Goal: Transaction & Acquisition: Purchase product/service

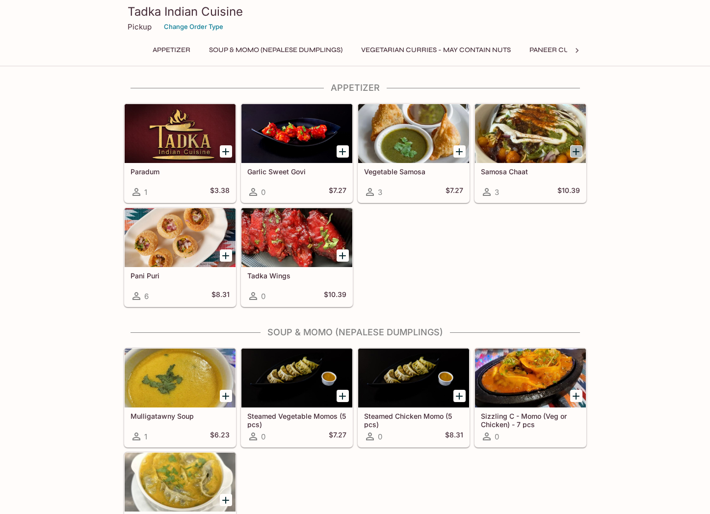
click at [573, 152] on icon "Add Samosa Chaat" at bounding box center [576, 152] width 12 height 12
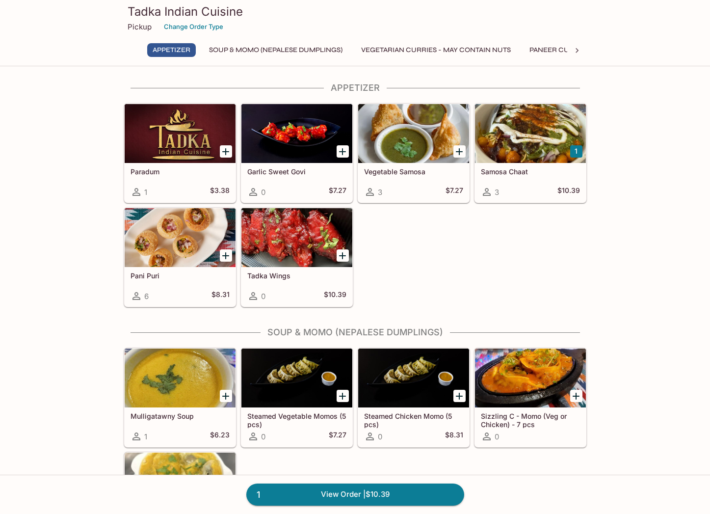
click at [225, 152] on icon "Add Paradum" at bounding box center [226, 152] width 12 height 12
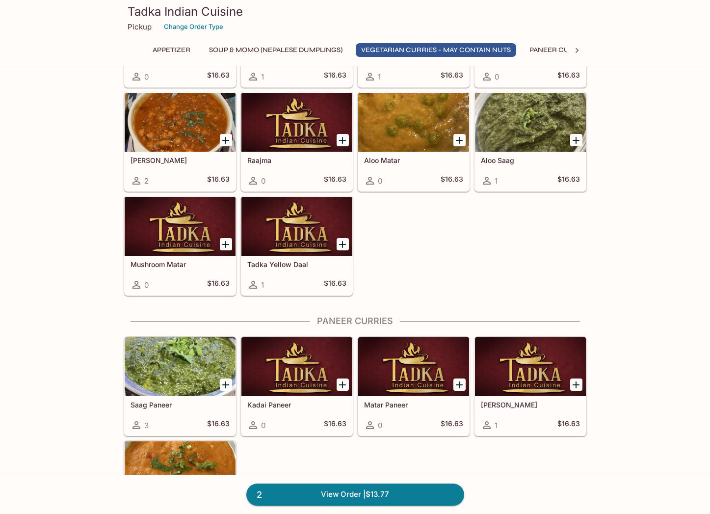
scroll to position [638, 0]
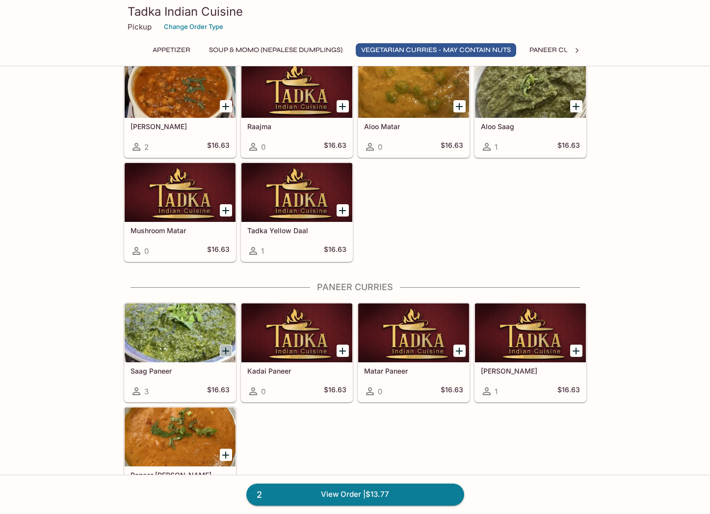
click at [224, 348] on icon "Add Saag Paneer" at bounding box center [226, 351] width 12 height 12
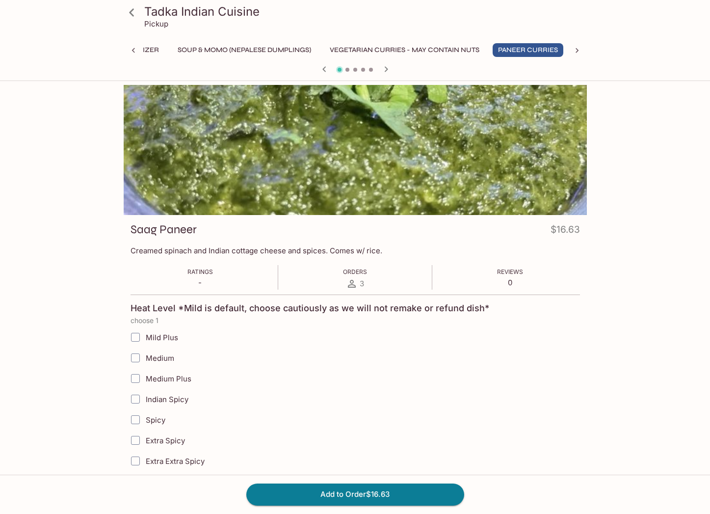
scroll to position [0, 31]
click at [136, 357] on input "Medium" at bounding box center [136, 358] width 20 height 20
checkbox input "true"
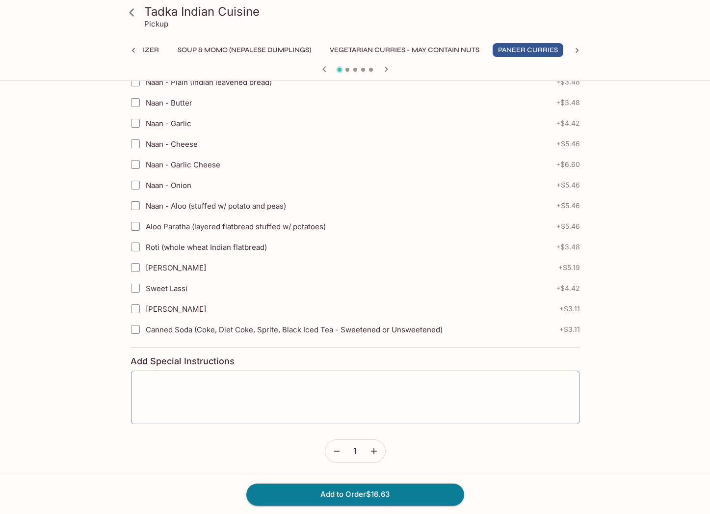
scroll to position [429, 0]
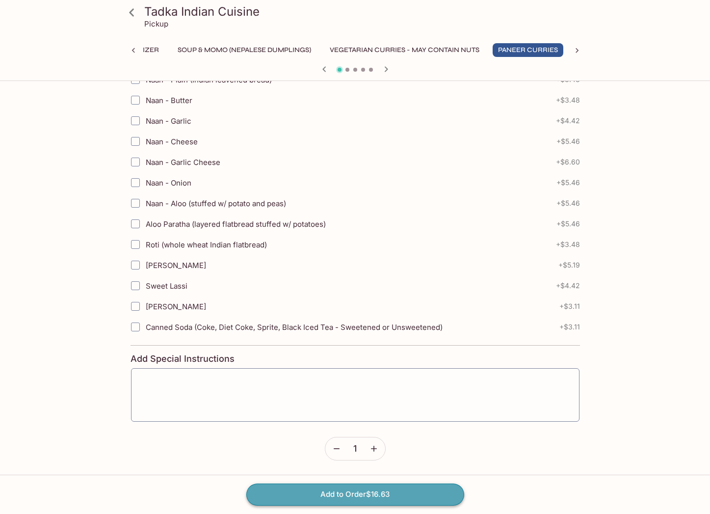
click at [362, 495] on button "Add to Order $16.63" at bounding box center [355, 494] width 218 height 22
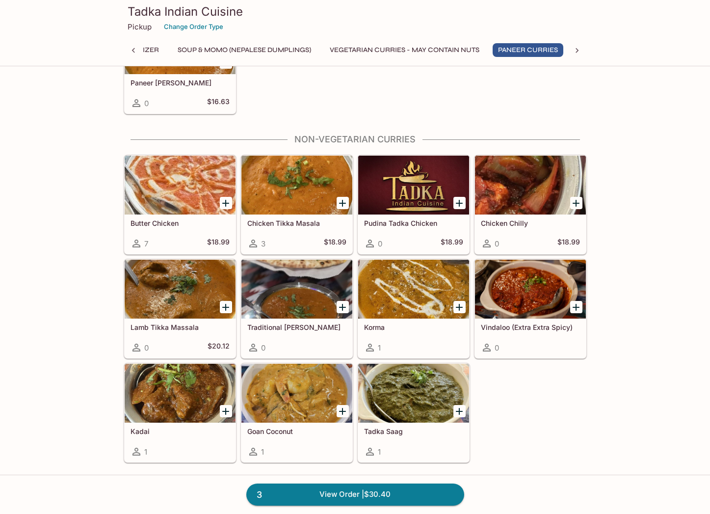
scroll to position [1031, 0]
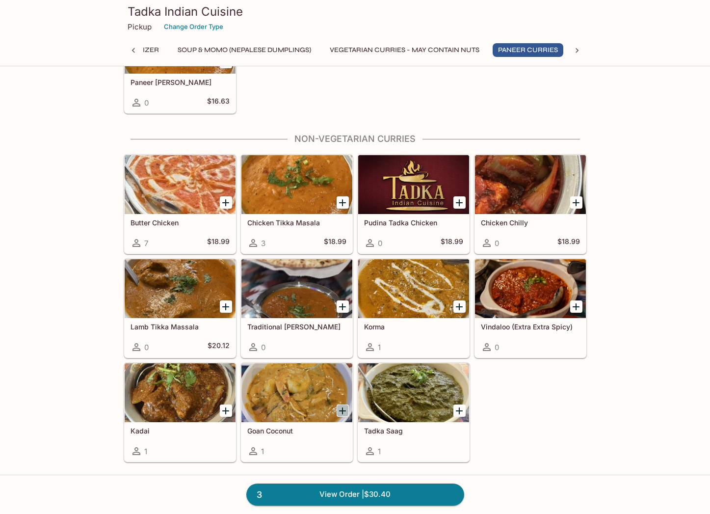
click at [342, 407] on icon "Add Goan Coconut" at bounding box center [343, 411] width 12 height 12
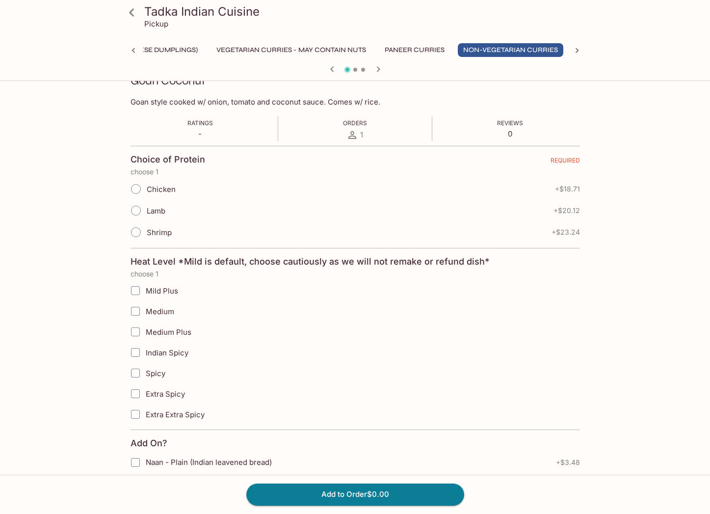
scroll to position [196, 0]
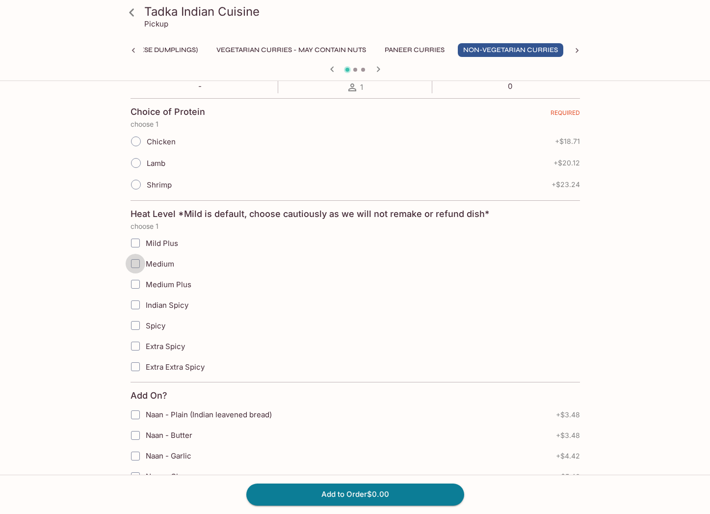
click at [130, 267] on input "Medium" at bounding box center [136, 264] width 20 height 20
click at [132, 264] on input "Medium" at bounding box center [136, 264] width 20 height 20
checkbox input "true"
click at [138, 186] on input "Shrimp" at bounding box center [136, 184] width 21 height 21
click at [136, 263] on input "Medium" at bounding box center [136, 264] width 20 height 20
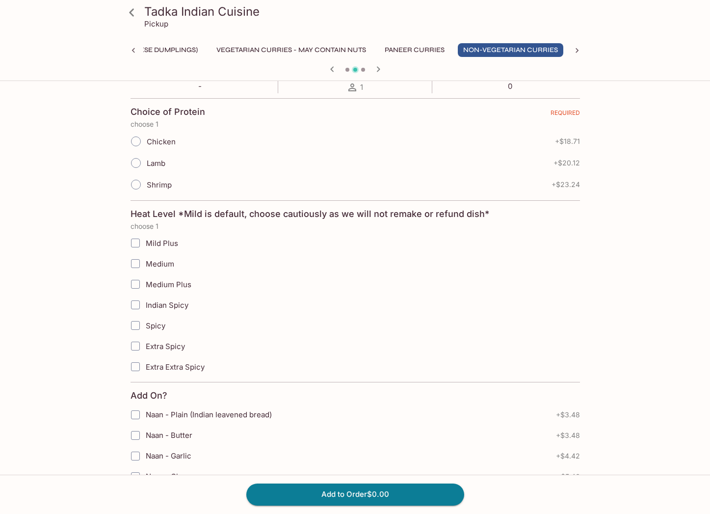
checkbox input "true"
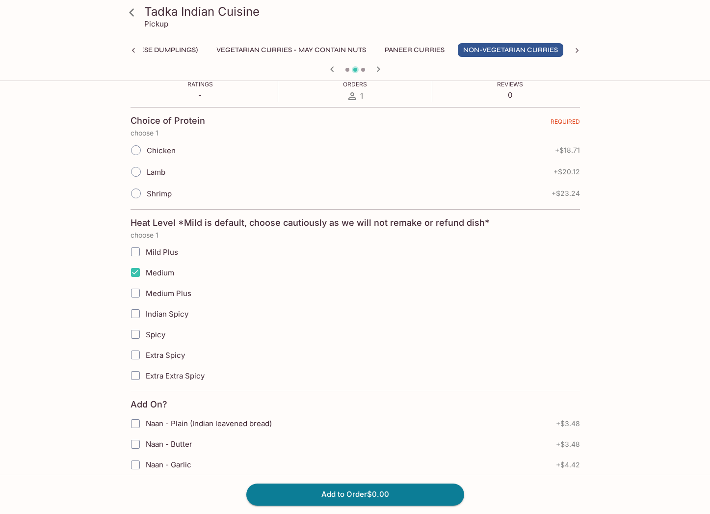
scroll to position [0, 0]
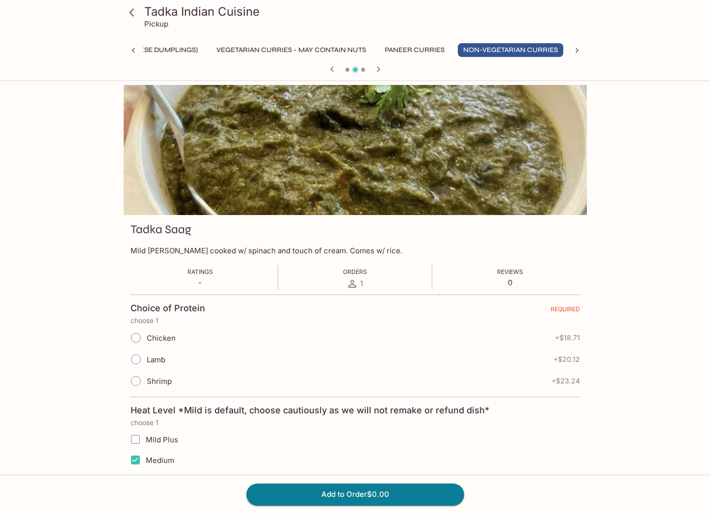
click at [140, 380] on input "Shrimp" at bounding box center [136, 381] width 21 height 21
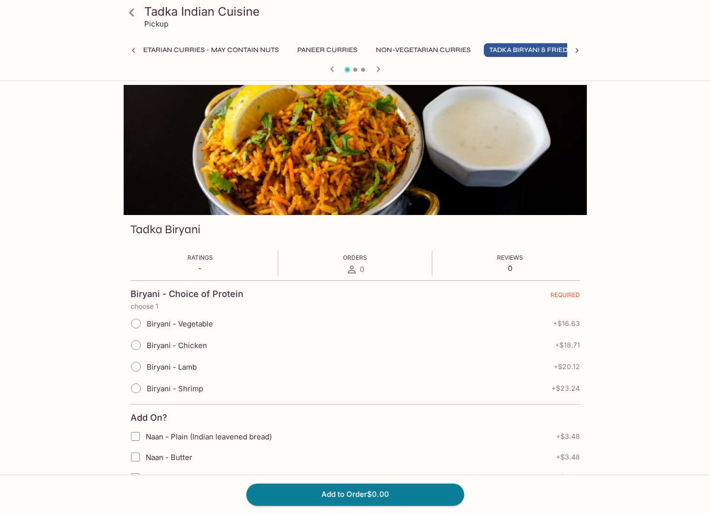
scroll to position [0, 261]
click at [133, 15] on icon at bounding box center [131, 12] width 5 height 8
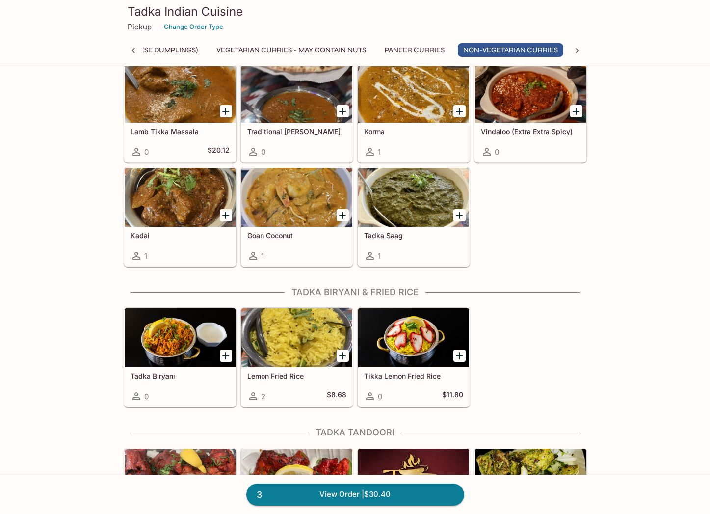
scroll to position [1227, 0]
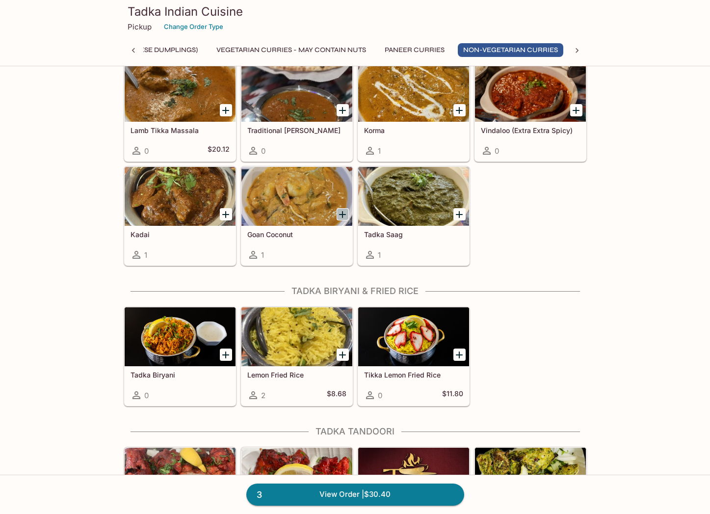
click at [343, 213] on icon "Add Goan Coconut" at bounding box center [342, 214] width 7 height 7
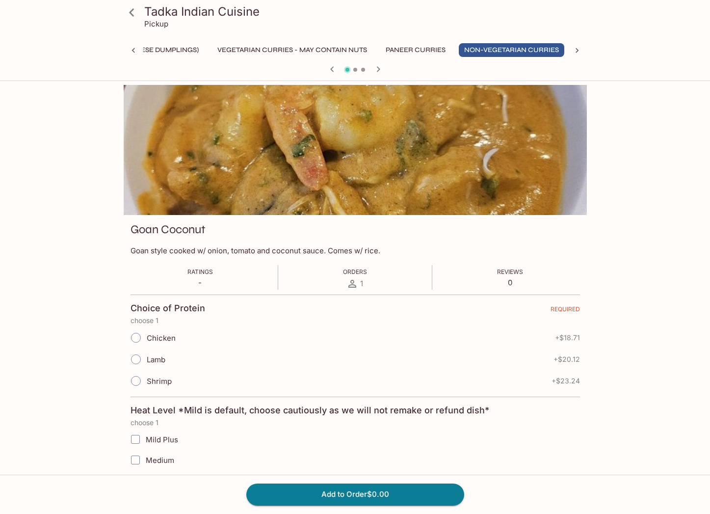
scroll to position [0, 145]
click at [133, 336] on input "Chicken" at bounding box center [136, 337] width 21 height 21
radio input "true"
click at [136, 359] on input "Lamb" at bounding box center [136, 359] width 21 height 21
radio input "true"
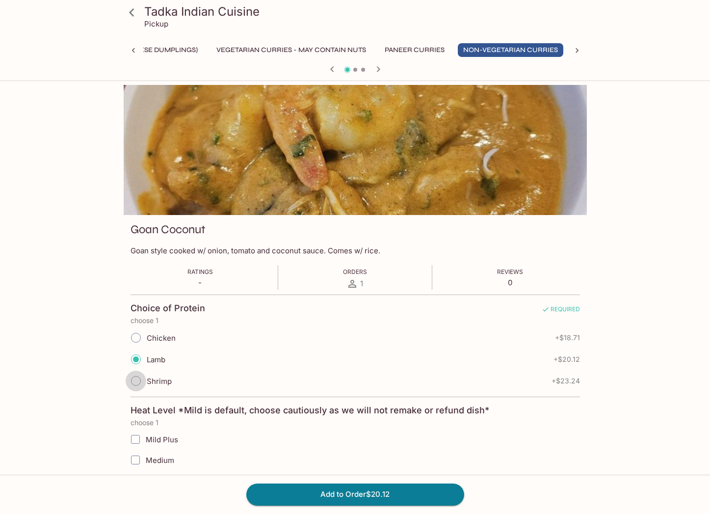
click at [135, 379] on input "Shrimp" at bounding box center [136, 381] width 21 height 21
radio input "true"
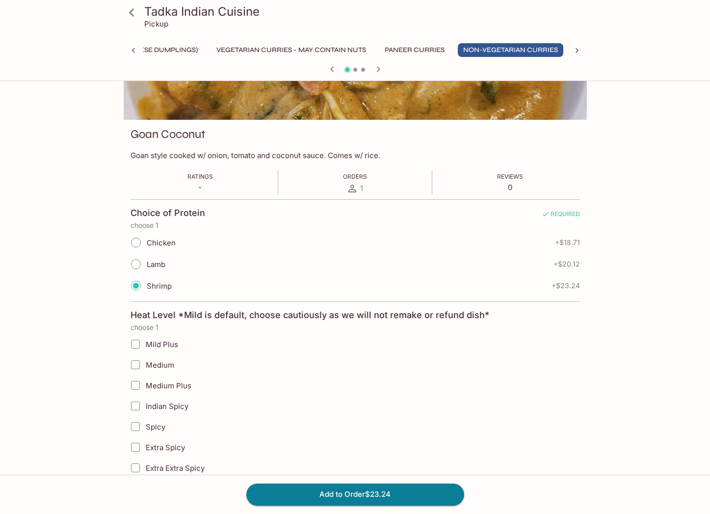
scroll to position [98, 0]
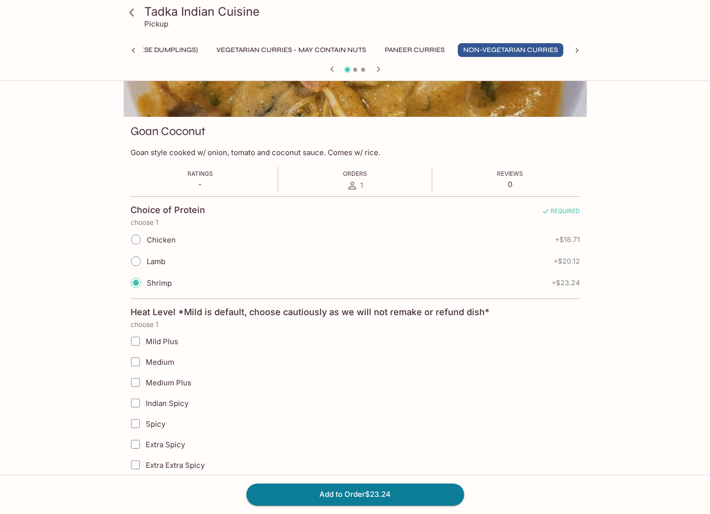
click at [134, 362] on input "Medium" at bounding box center [136, 362] width 20 height 20
checkbox input "true"
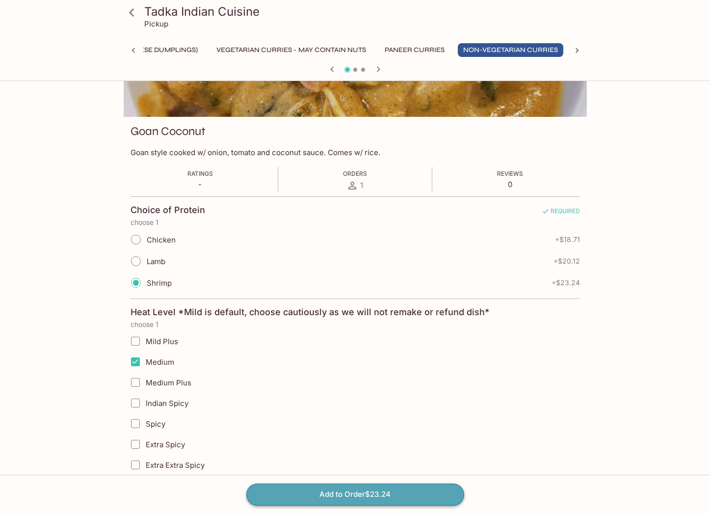
click at [372, 491] on button "Add to Order $23.24" at bounding box center [355, 494] width 218 height 22
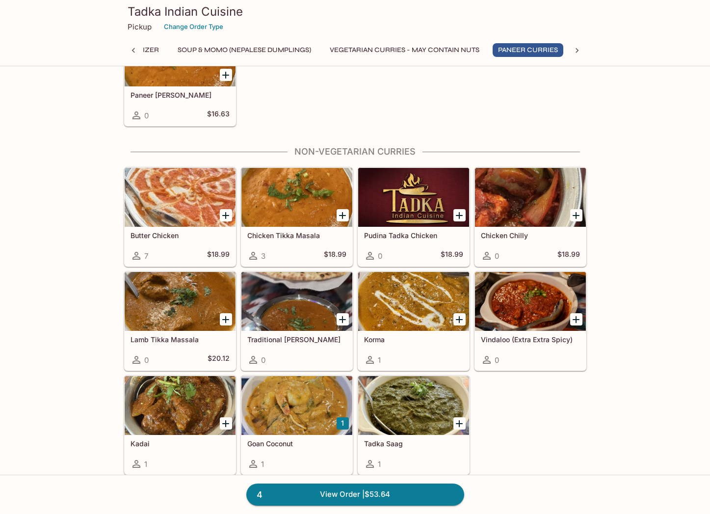
scroll to position [1080, 0]
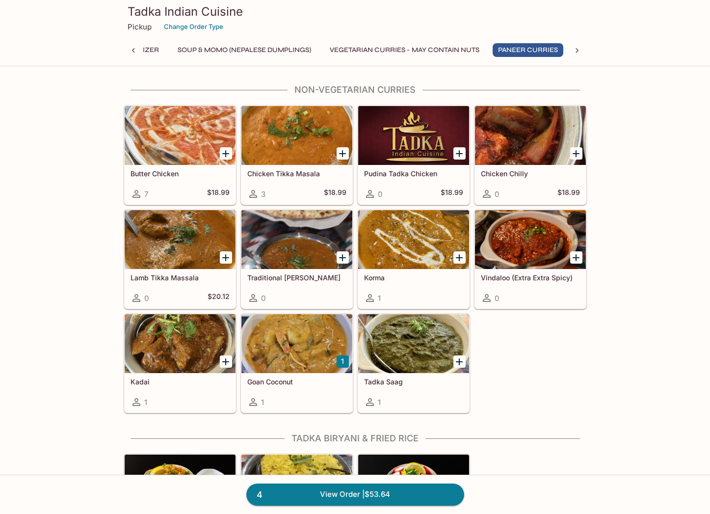
click at [172, 338] on div at bounding box center [180, 343] width 111 height 59
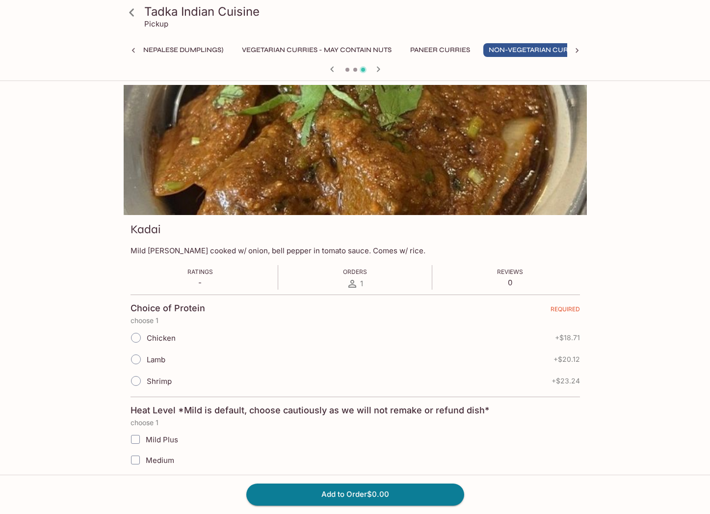
scroll to position [0, 145]
click at [134, 12] on icon at bounding box center [131, 12] width 17 height 17
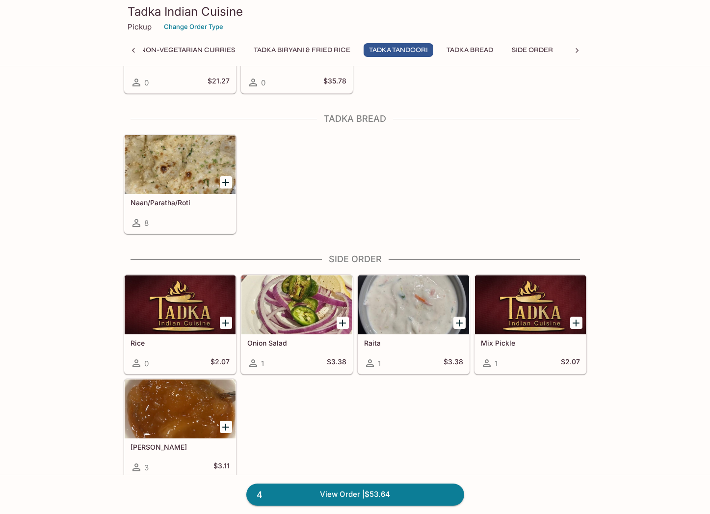
click at [175, 173] on div at bounding box center [180, 164] width 111 height 59
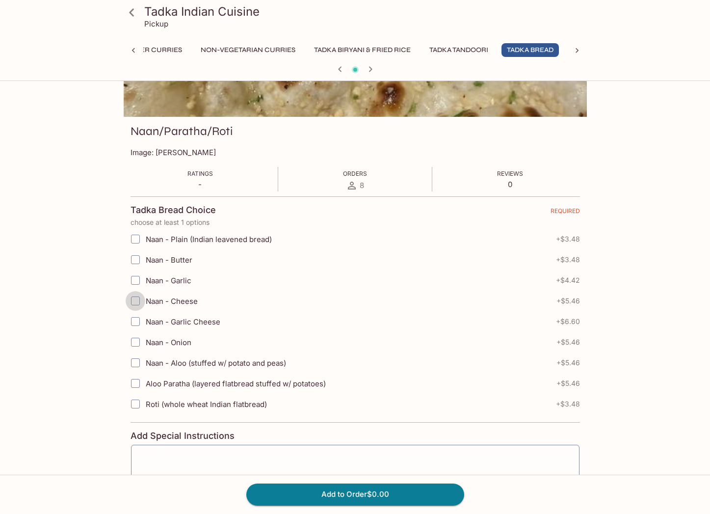
click at [132, 303] on input "Naan - Cheese" at bounding box center [136, 301] width 20 height 20
checkbox input "true"
click at [132, 361] on input "Naan - Aloo (stuffed w/ potato and peas)" at bounding box center [136, 363] width 20 height 20
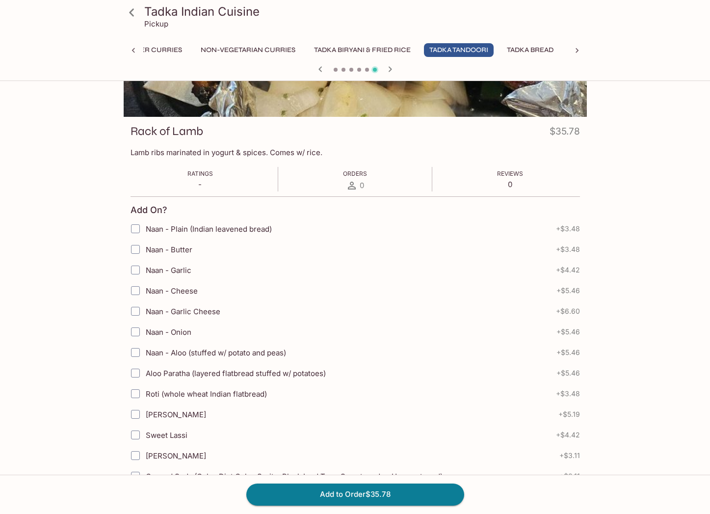
click at [136, 353] on input "Naan - Aloo (stuffed w/ potato and peas)" at bounding box center [136, 353] width 20 height 20
checkbox input "true"
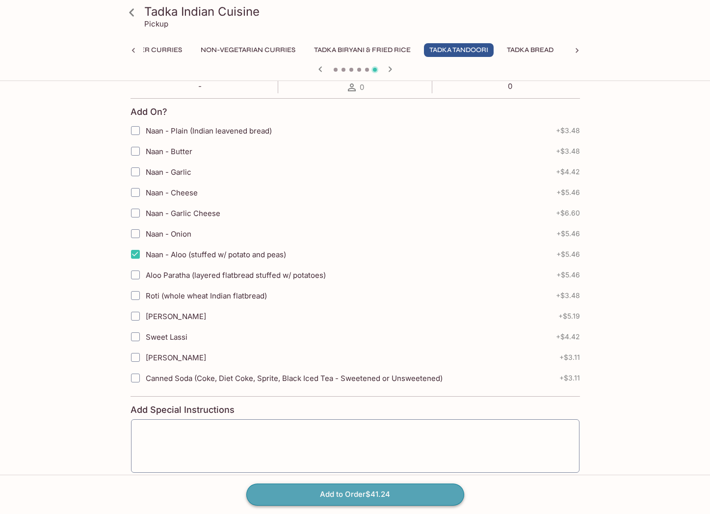
click at [368, 495] on button "Add to Order $41.24" at bounding box center [355, 494] width 218 height 22
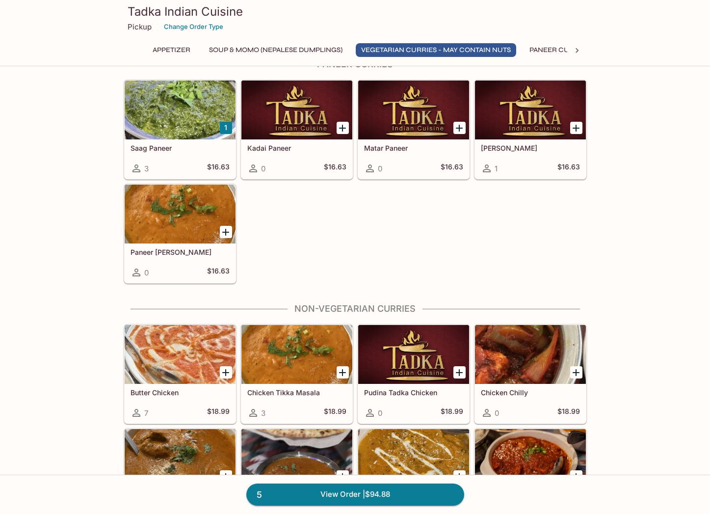
scroll to position [1031, 0]
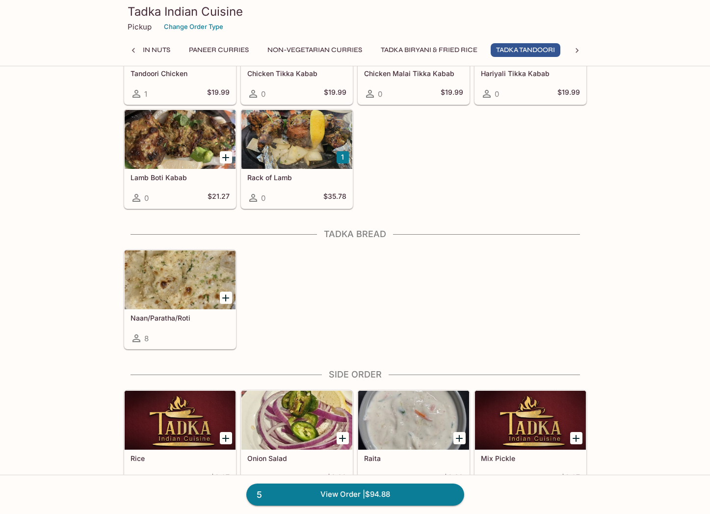
click at [171, 279] on div at bounding box center [180, 279] width 111 height 59
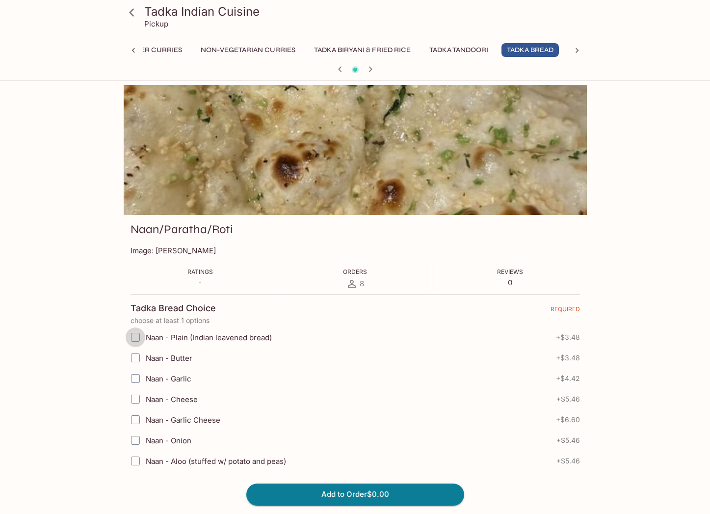
click at [134, 337] on input "Naan - Plain (Indian leavened bread)" at bounding box center [136, 337] width 20 height 20
checkbox input "true"
click at [379, 496] on button "Add to Order $3.48" at bounding box center [355, 494] width 218 height 22
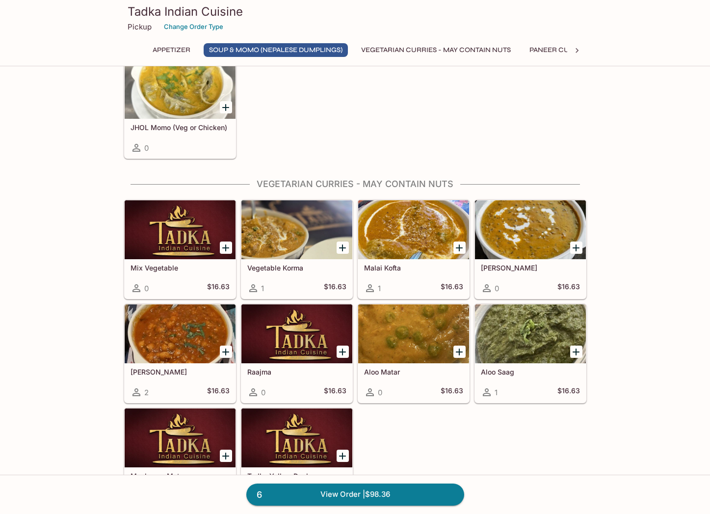
click at [309, 345] on div at bounding box center [296, 333] width 111 height 59
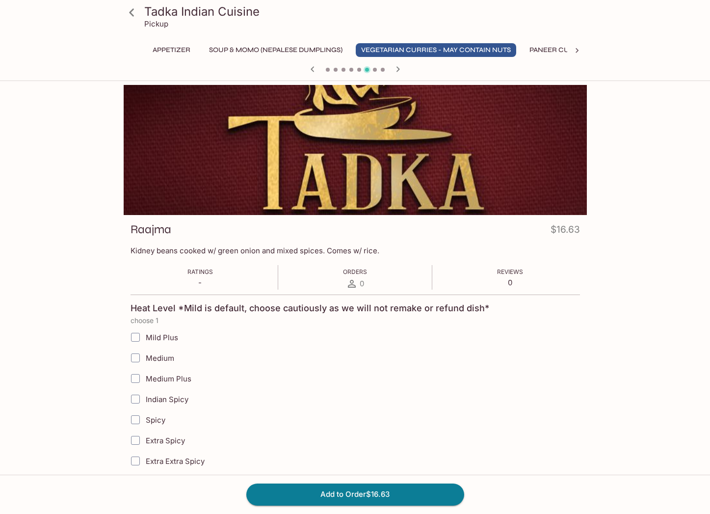
click at [130, 12] on icon at bounding box center [131, 12] width 5 height 8
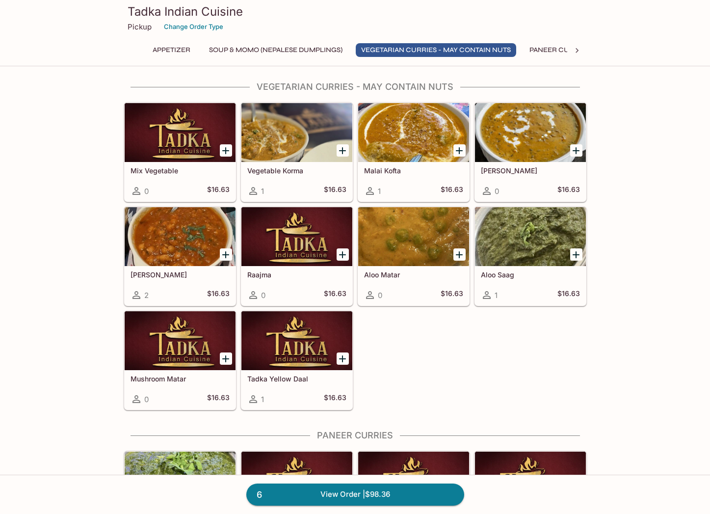
scroll to position [491, 0]
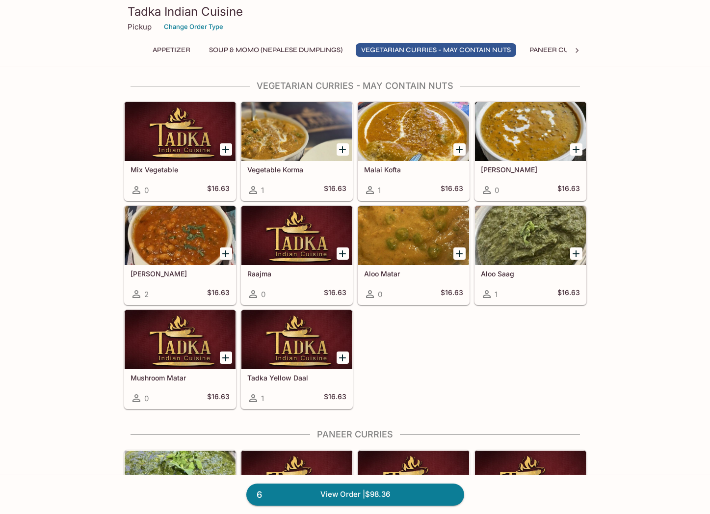
click at [289, 130] on div at bounding box center [296, 131] width 111 height 59
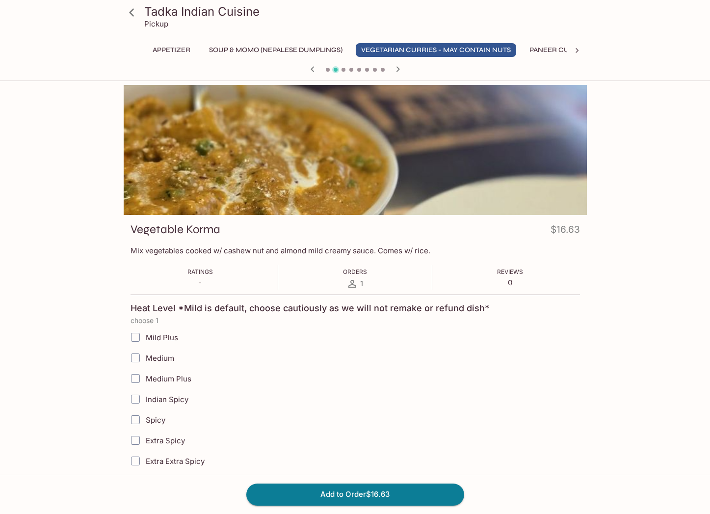
click at [133, 354] on input "Medium" at bounding box center [136, 358] width 20 height 20
checkbox input "true"
click at [383, 490] on button "Add to Order $16.63" at bounding box center [355, 494] width 218 height 22
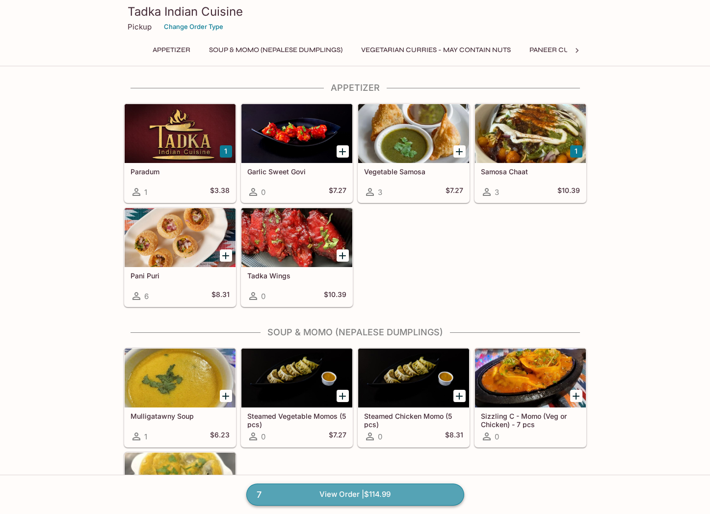
click at [382, 494] on link "7 View Order | $114.99" at bounding box center [355, 494] width 218 height 22
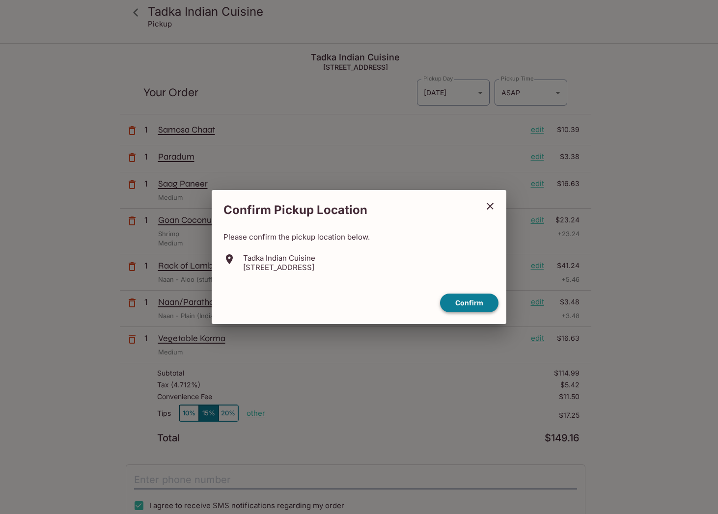
click at [457, 308] on button "Confirm" at bounding box center [469, 303] width 58 height 19
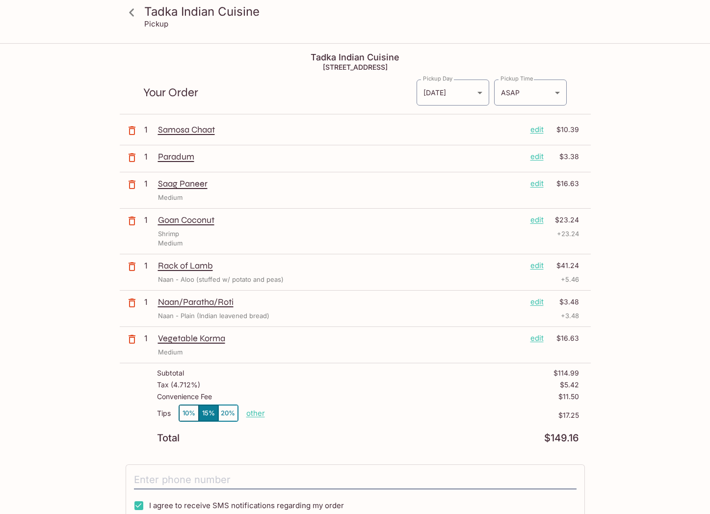
click at [531, 157] on p "edit" at bounding box center [537, 156] width 13 height 11
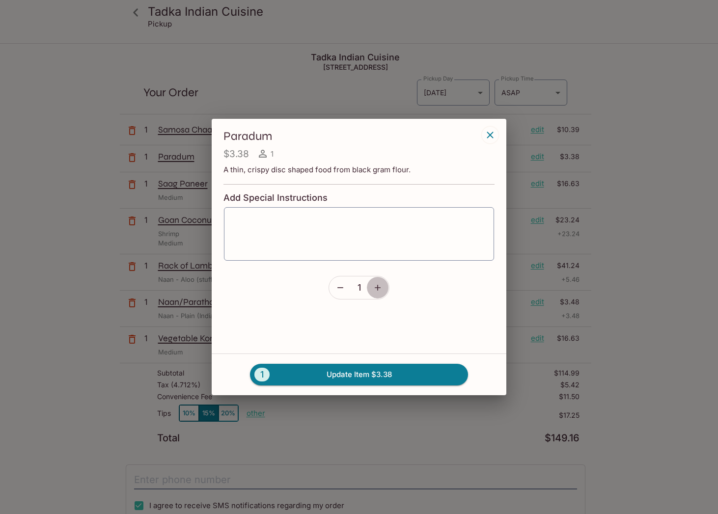
click at [371, 282] on button "button" at bounding box center [377, 287] width 23 height 23
click at [359, 375] on button "2 Update Item $6.76" at bounding box center [359, 375] width 218 height 22
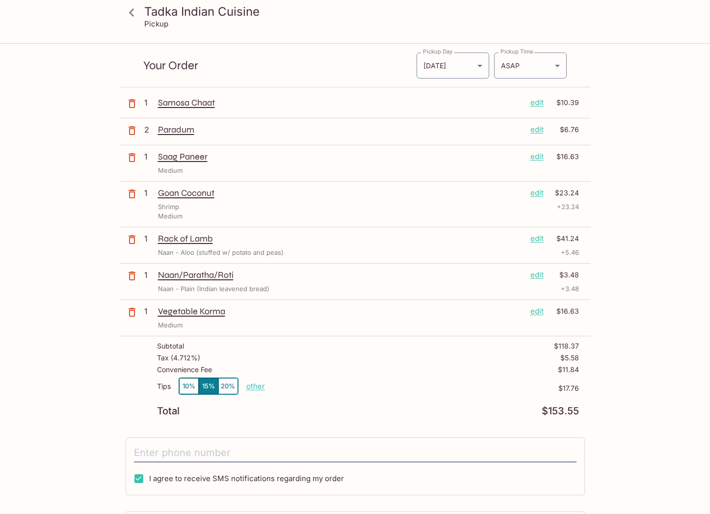
scroll to position [49, 0]
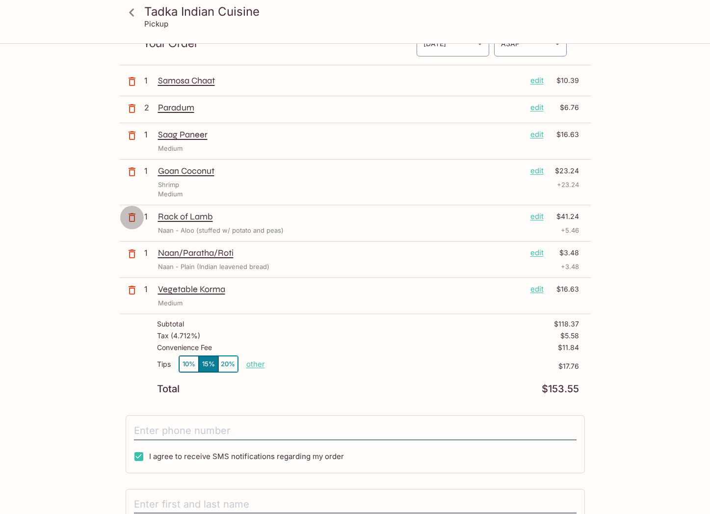
click at [128, 217] on icon "button" at bounding box center [132, 218] width 12 height 12
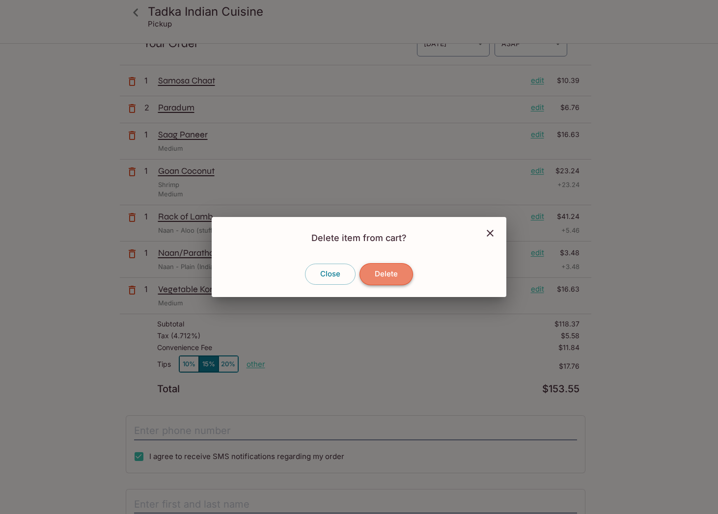
click at [385, 274] on button "Delete" at bounding box center [385, 274] width 53 height 22
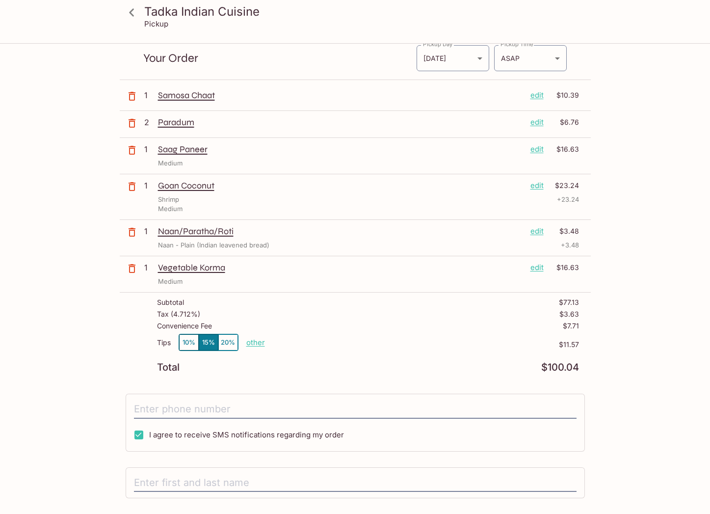
scroll to position [0, 0]
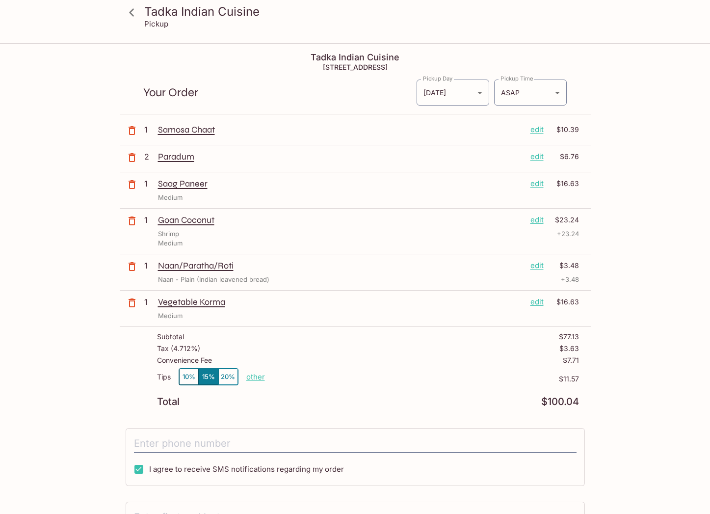
click at [160, 16] on h3 "Tadka Indian Cuisine" at bounding box center [363, 11] width 439 height 15
click at [135, 15] on icon at bounding box center [131, 12] width 17 height 17
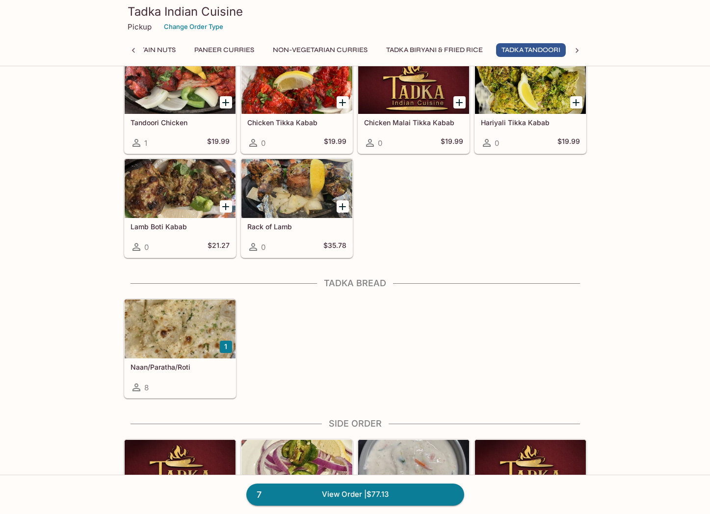
scroll to position [0, 341]
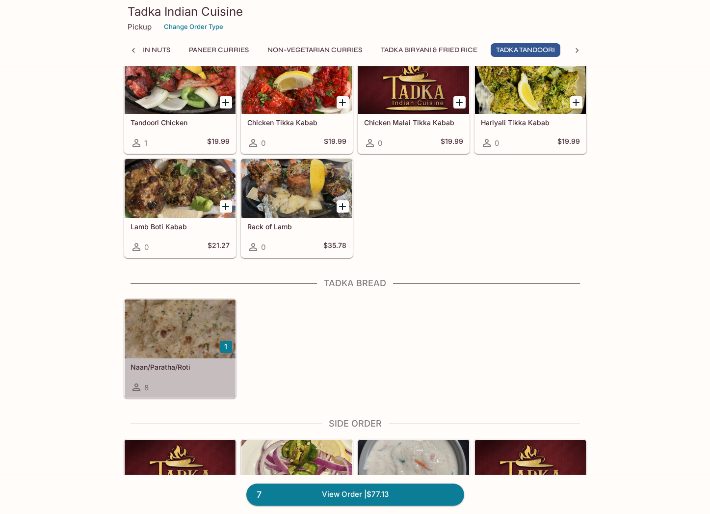
click at [156, 336] on div at bounding box center [180, 328] width 111 height 59
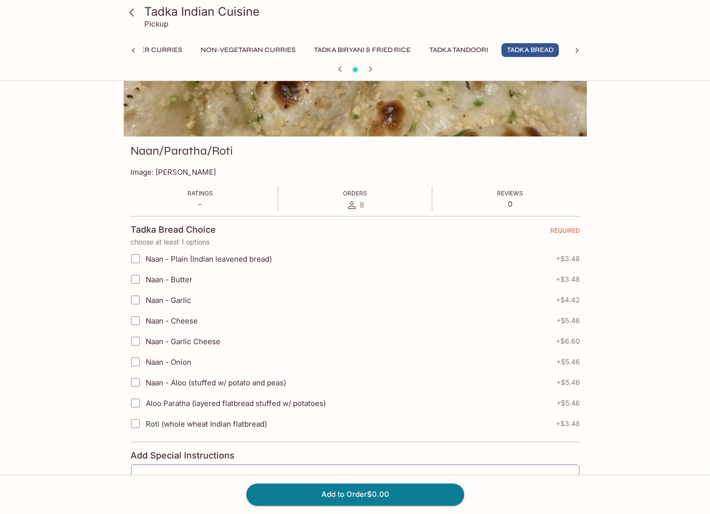
scroll to position [98, 0]
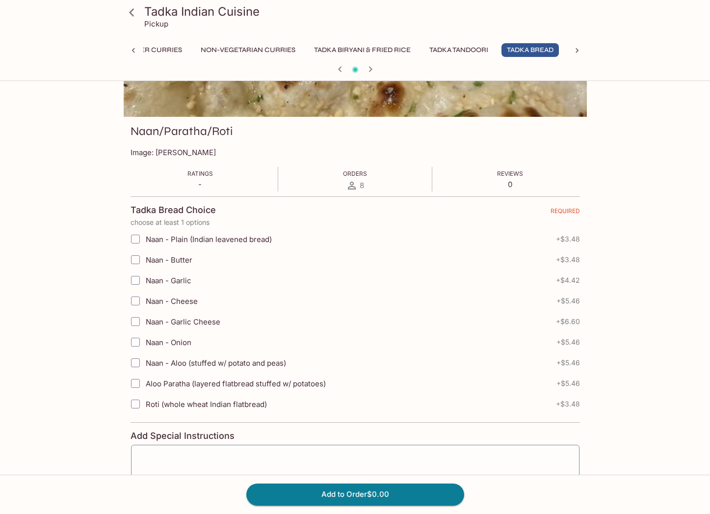
click at [135, 300] on input "Naan - Cheese" at bounding box center [136, 301] width 20 height 20
checkbox input "false"
click at [133, 360] on input "Naan - Aloo (stuffed w/ potato and peas)" at bounding box center [136, 363] width 20 height 20
checkbox input "true"
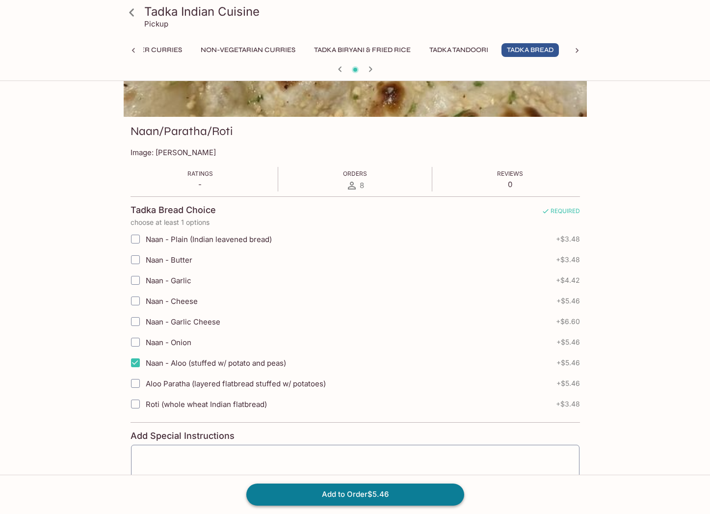
click at [376, 496] on button "Add to Order $5.46" at bounding box center [355, 494] width 218 height 22
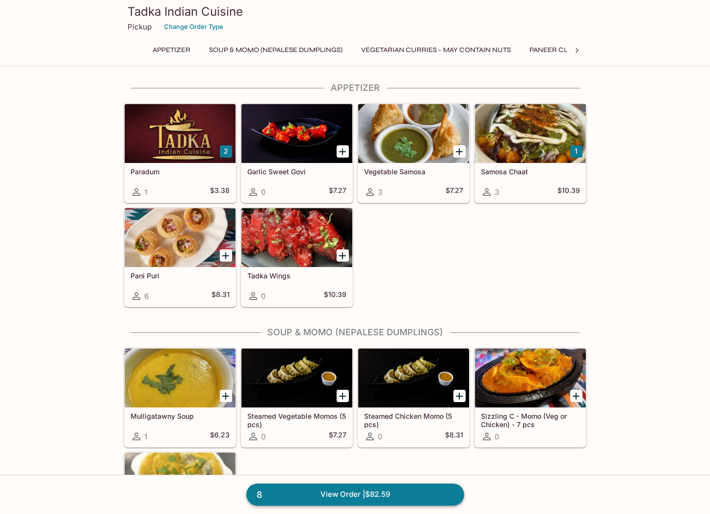
click at [382, 492] on link "8 View Order | $82.59" at bounding box center [355, 494] width 218 height 22
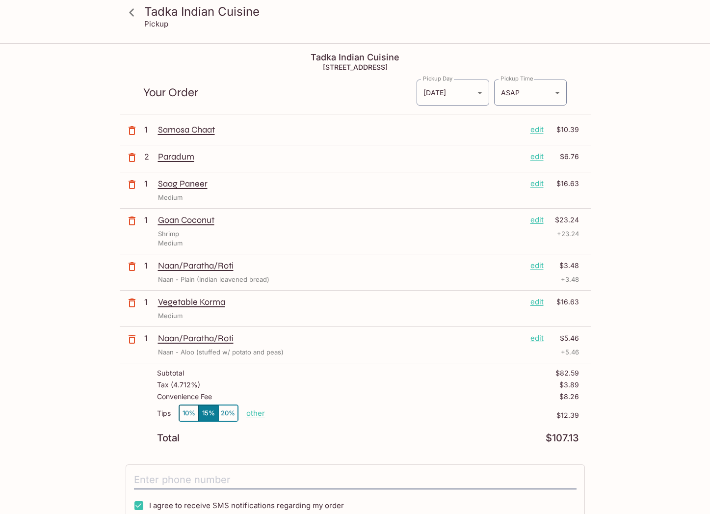
click at [129, 14] on icon at bounding box center [131, 12] width 17 height 17
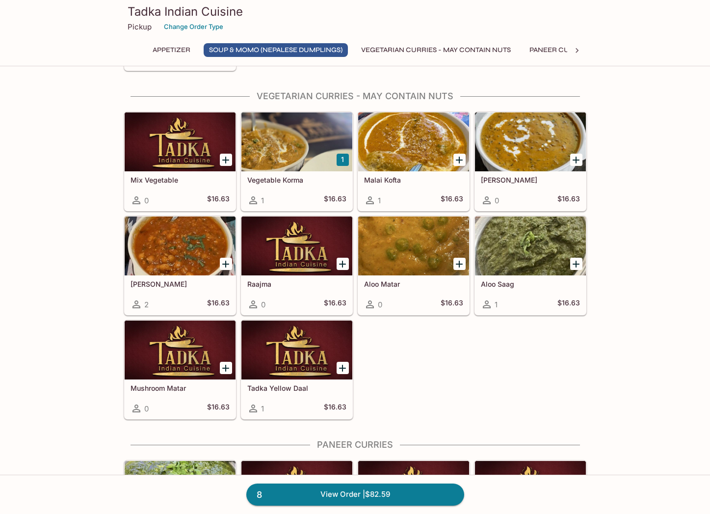
scroll to position [491, 0]
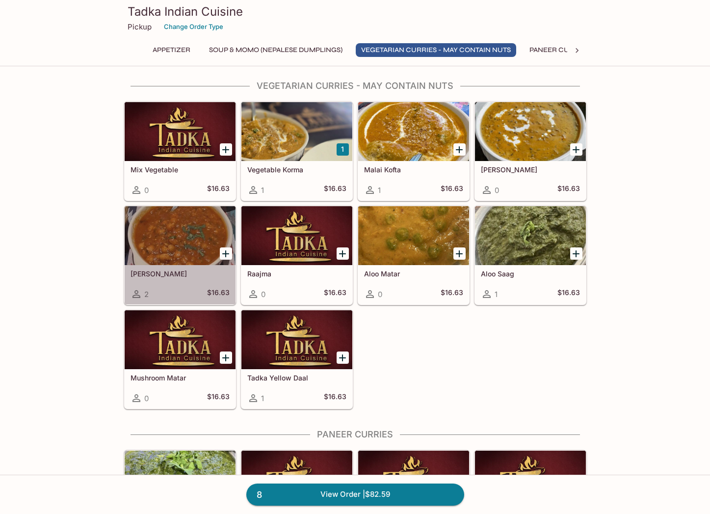
click at [137, 295] on icon at bounding box center [137, 294] width 8 height 8
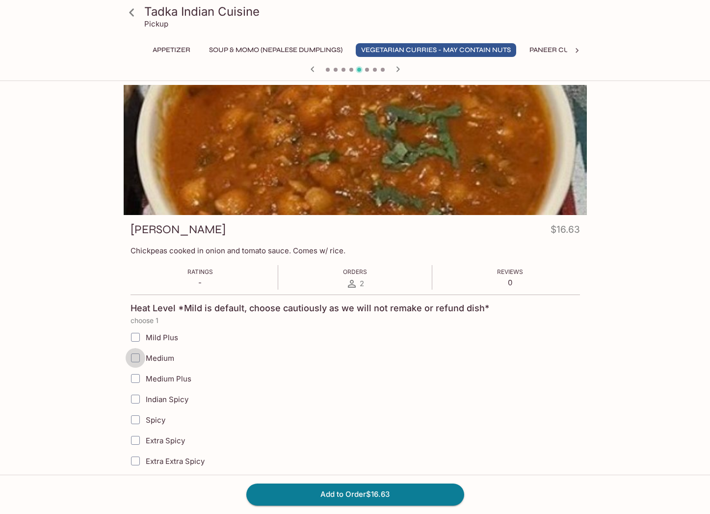
click at [138, 358] on input "Medium" at bounding box center [136, 358] width 20 height 20
checkbox input "true"
click at [367, 495] on button "Add to Order $16.63" at bounding box center [355, 494] width 218 height 22
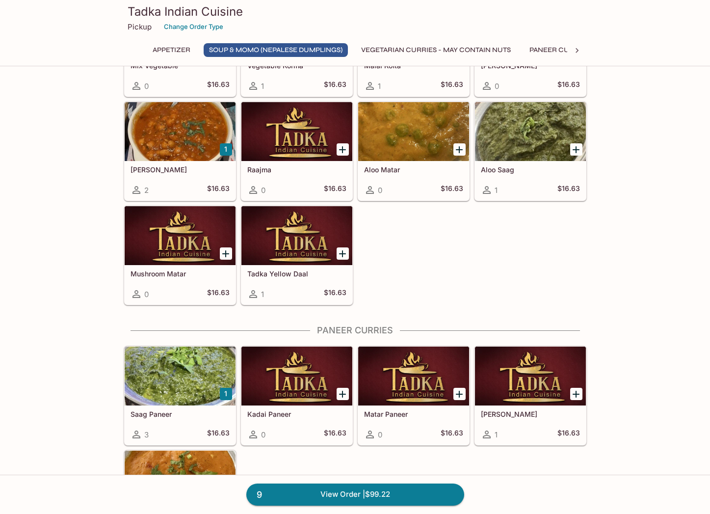
scroll to position [638, 0]
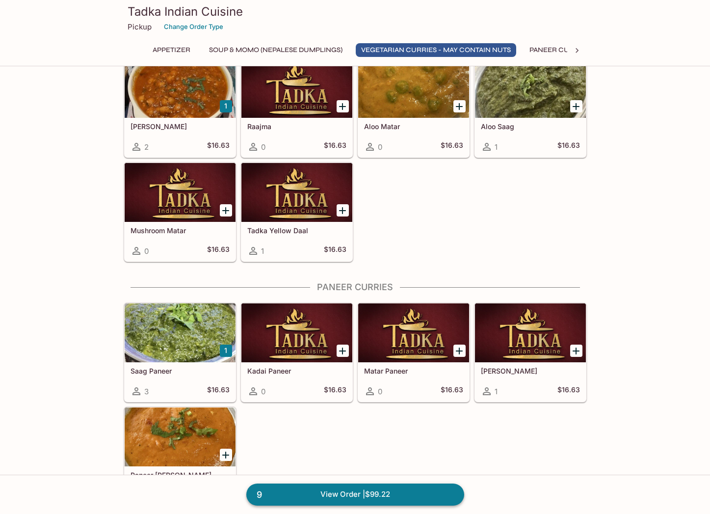
click at [399, 485] on link "9 View Order | $99.22" at bounding box center [355, 494] width 218 height 22
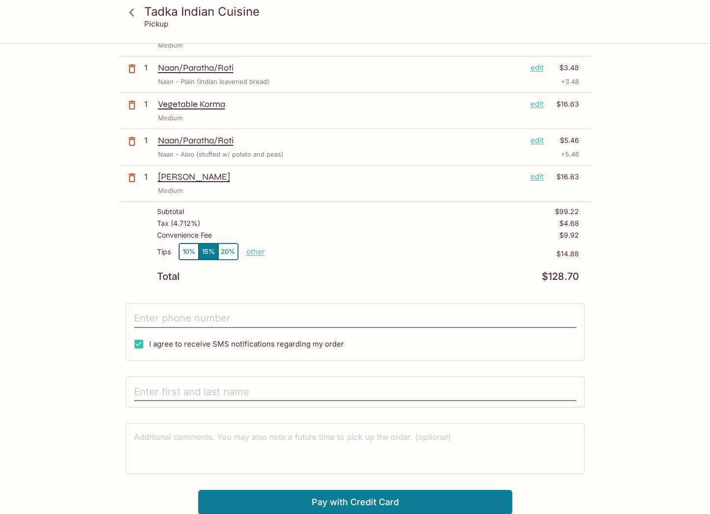
scroll to position [198, 0]
click at [159, 391] on input "text" at bounding box center [355, 391] width 443 height 19
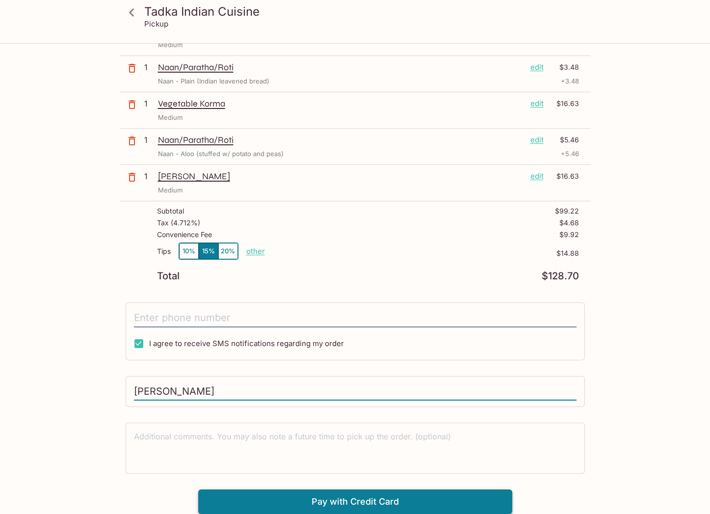
type input "[PERSON_NAME]"
click at [380, 501] on button "Pay with Credit Card" at bounding box center [355, 501] width 314 height 25
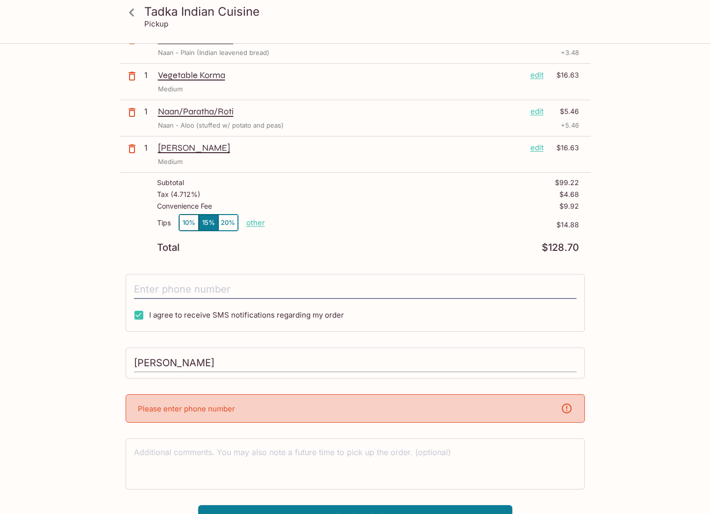
scroll to position [242, 0]
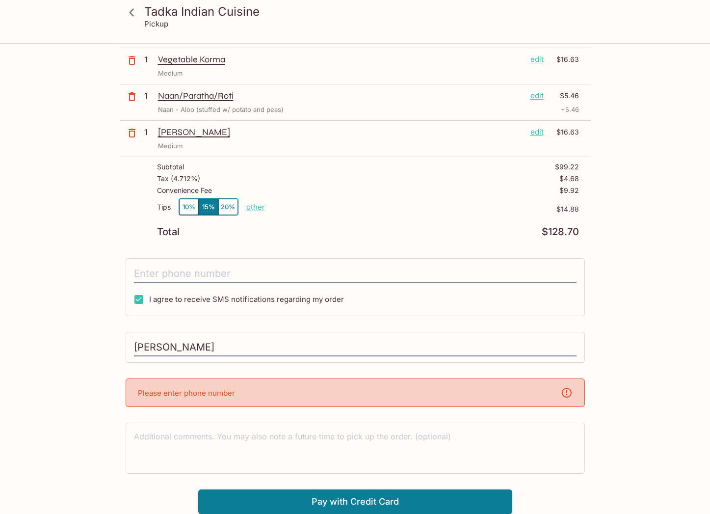
click at [220, 393] on p "Please enter phone number" at bounding box center [186, 392] width 97 height 9
click at [207, 344] on input "[PERSON_NAME]" at bounding box center [355, 347] width 443 height 19
click at [564, 393] on icon at bounding box center [567, 393] width 12 height 12
drag, startPoint x: 150, startPoint y: 348, endPoint x: 99, endPoint y: 350, distance: 51.1
click at [99, 350] on div "Tadka Indian Cuisine Pickup Tadka Indian Cuisine [STREET_ADDRESS] Your Order Pi…" at bounding box center [355, 158] width 628 height 712
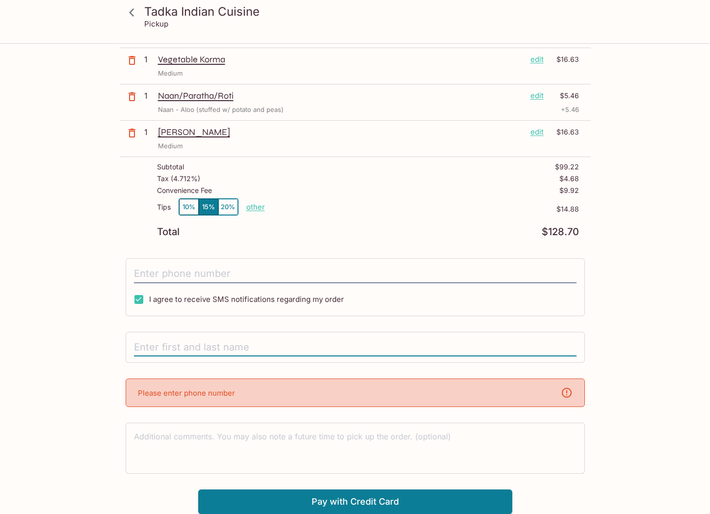
click at [140, 347] on input "text" at bounding box center [355, 347] width 443 height 19
click at [152, 431] on textarea at bounding box center [355, 448] width 443 height 34
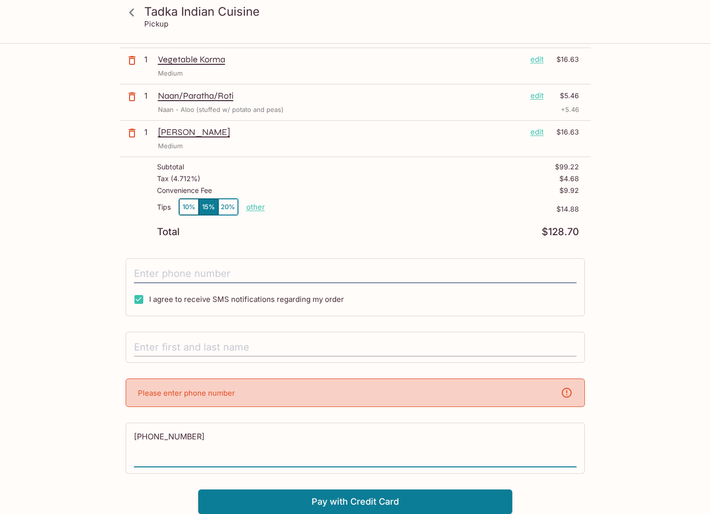
type textarea "[PHONE_NUMBER]"
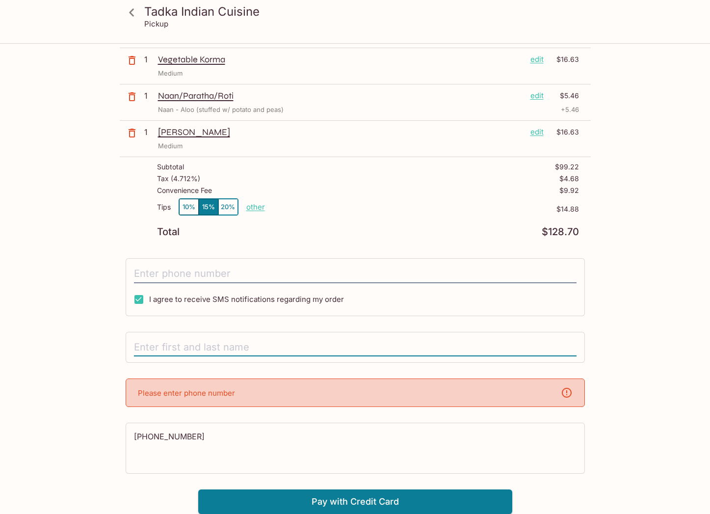
click at [154, 343] on input "text" at bounding box center [355, 347] width 443 height 19
type input "[PERSON_NAME]"
click at [568, 390] on icon at bounding box center [567, 393] width 12 height 12
click at [389, 500] on button "Pay with Credit Card" at bounding box center [355, 501] width 314 height 25
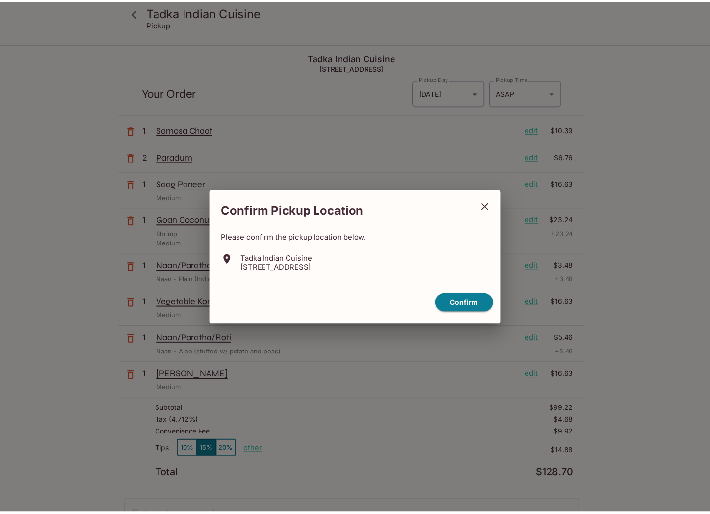
scroll to position [44, 0]
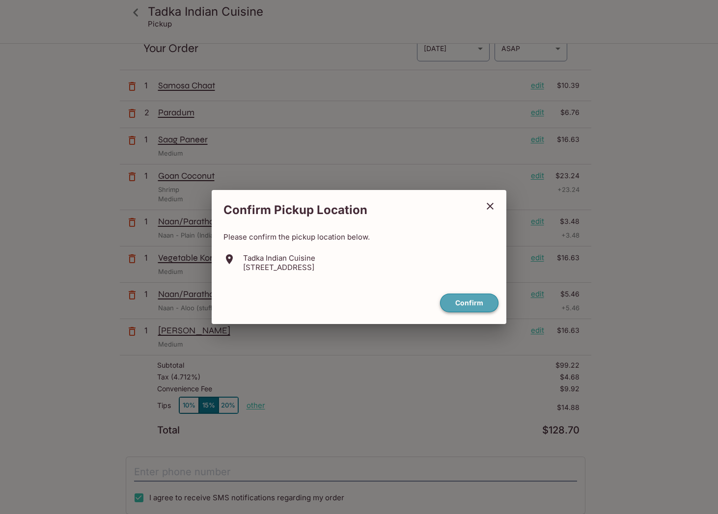
click at [455, 295] on button "Confirm" at bounding box center [469, 303] width 58 height 19
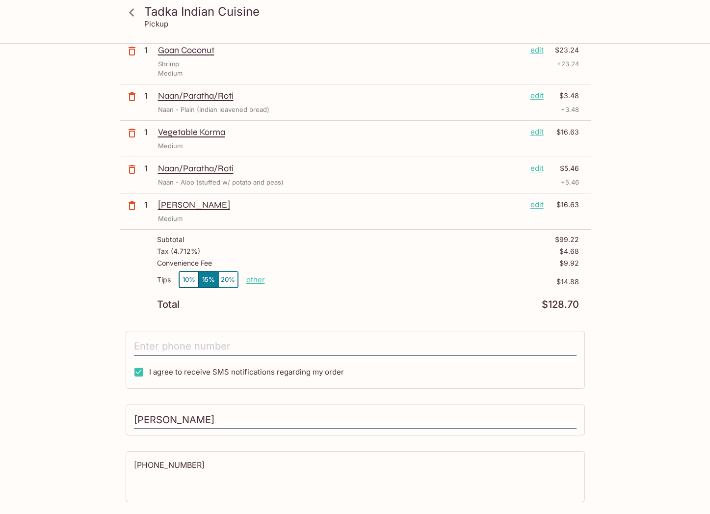
scroll to position [198, 0]
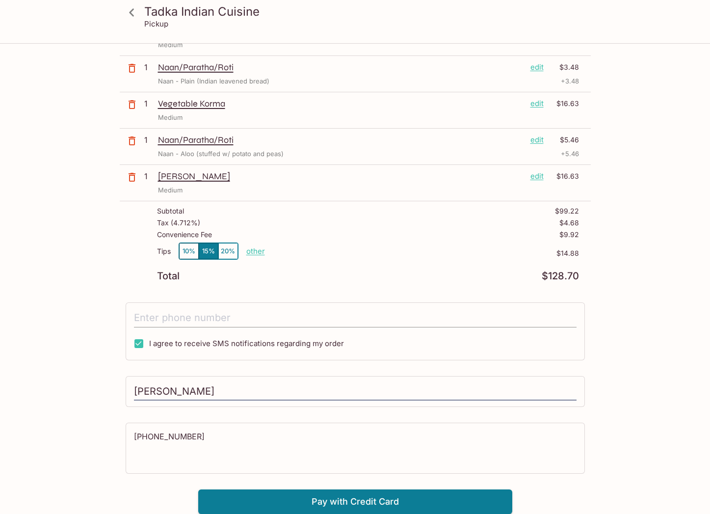
click at [167, 314] on input "tel" at bounding box center [355, 318] width 443 height 19
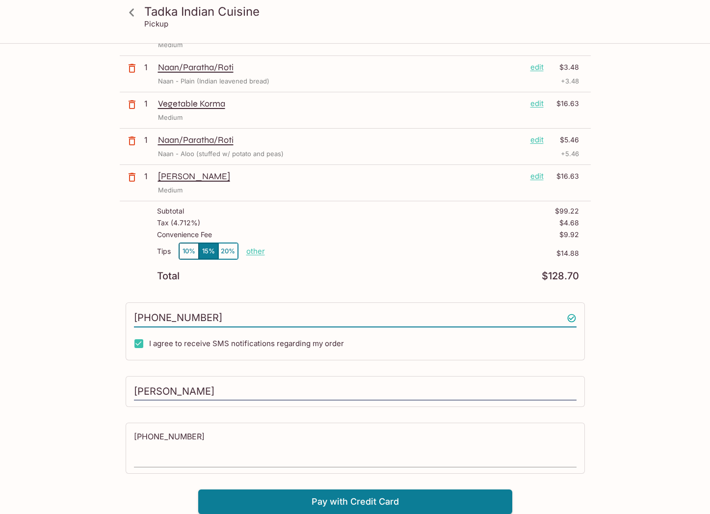
type input "(802) 316-2174"
drag, startPoint x: 133, startPoint y: 435, endPoint x: 104, endPoint y: 437, distance: 29.0
click at [104, 437] on div "Tadka Indian Cuisine Pickup Tadka Indian Cuisine 1960 Kapiolani Blvd STE 109, H…" at bounding box center [355, 180] width 628 height 668
click at [348, 501] on button "Pay with Credit Card" at bounding box center [355, 501] width 314 height 25
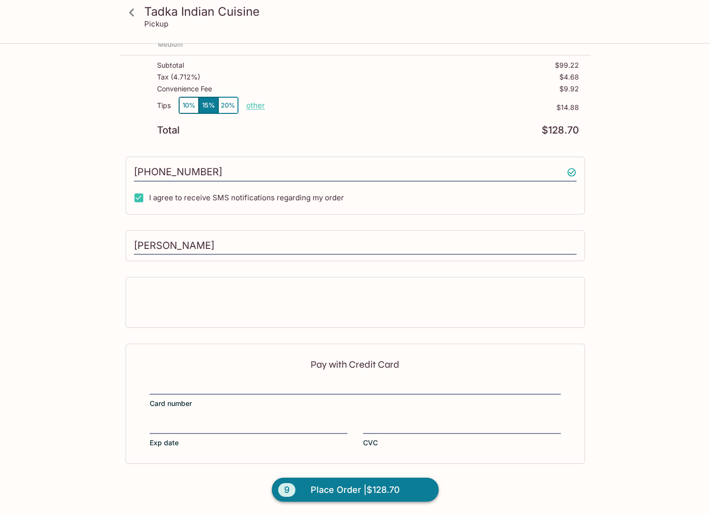
scroll to position [346, 0]
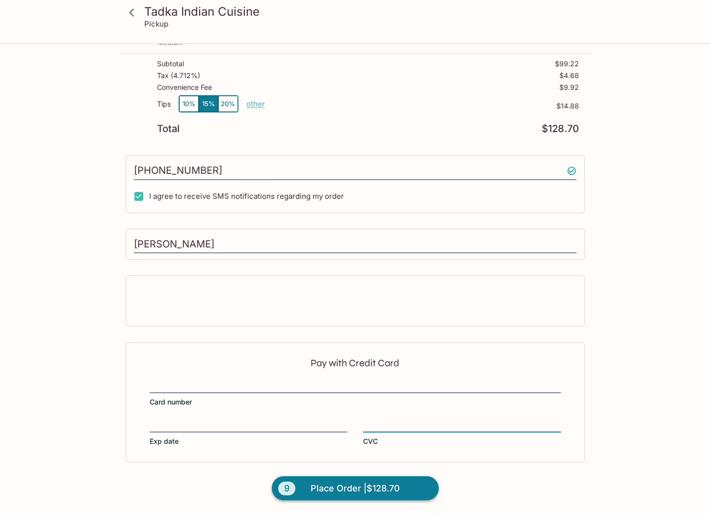
click at [373, 488] on span "Place Order | $128.70" at bounding box center [355, 488] width 89 height 16
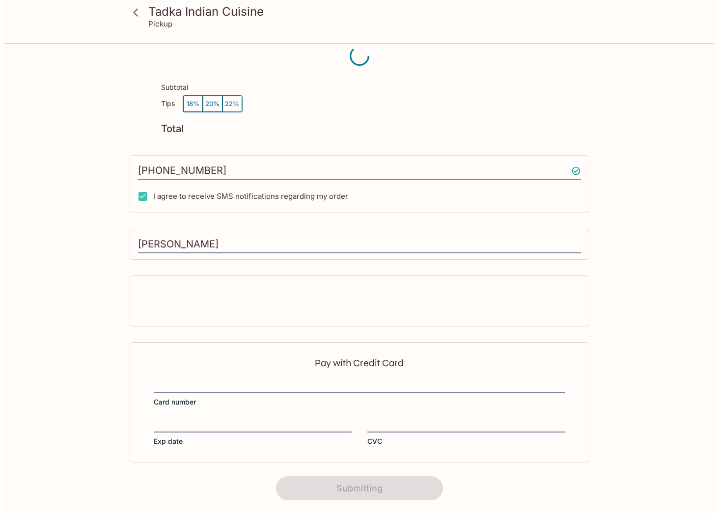
scroll to position [74, 0]
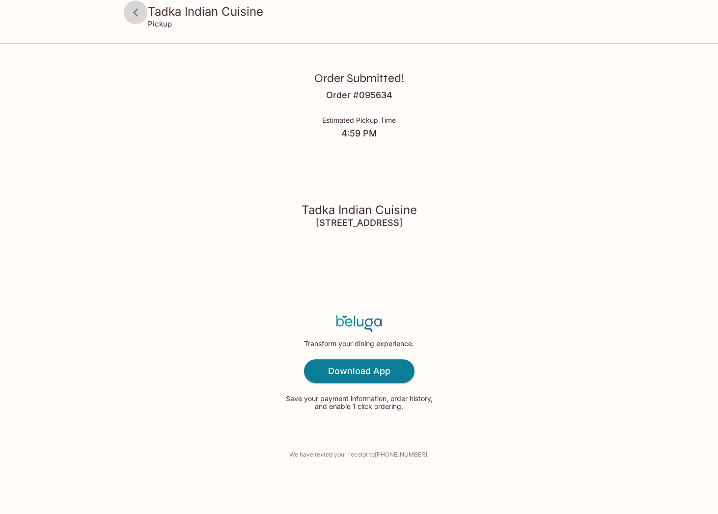
click at [132, 11] on icon at bounding box center [135, 12] width 17 height 17
